Goal: Navigation & Orientation: Find specific page/section

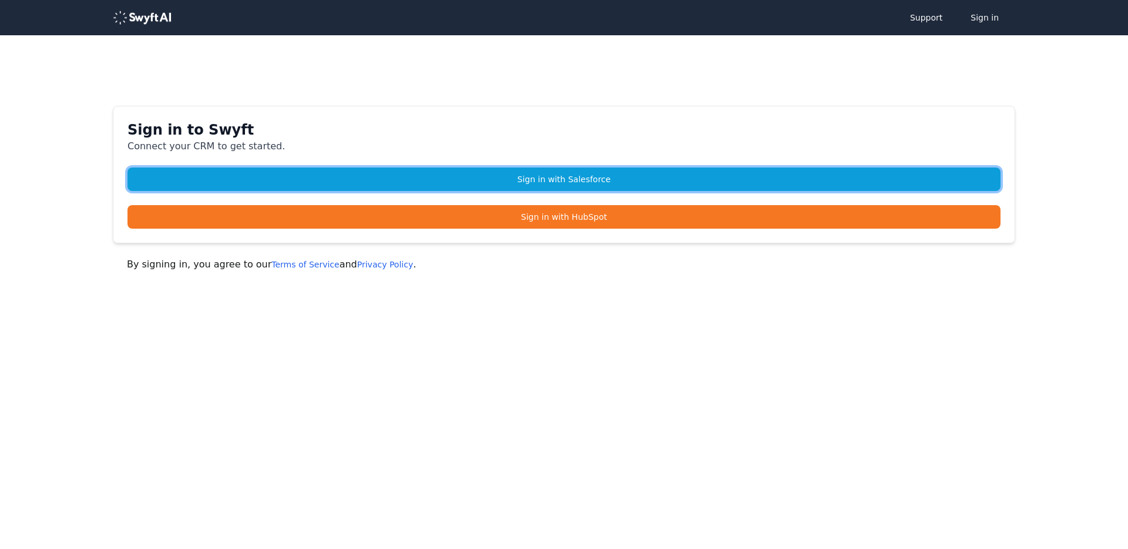
click at [601, 177] on link "Sign in with Salesforce" at bounding box center [564, 179] width 873 height 24
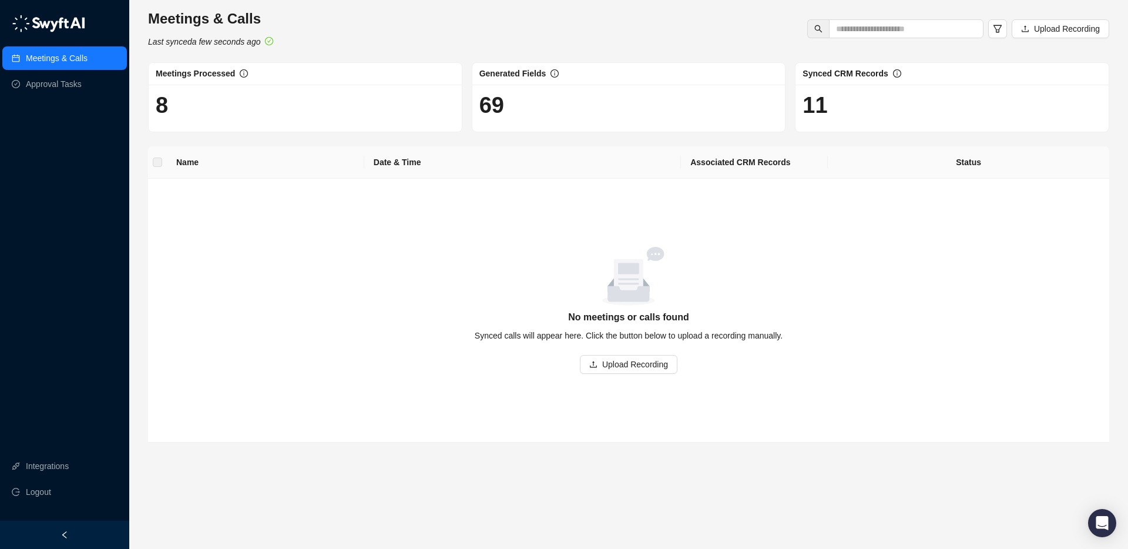
click at [35, 21] on img at bounding box center [48, 24] width 73 height 18
click at [587, 38] on div "Meetings & Calls Last synced a few seconds ago Upload Recording" at bounding box center [629, 28] width 968 height 39
click at [28, 22] on img at bounding box center [48, 24] width 73 height 18
